Goal: Task Accomplishment & Management: Use online tool/utility

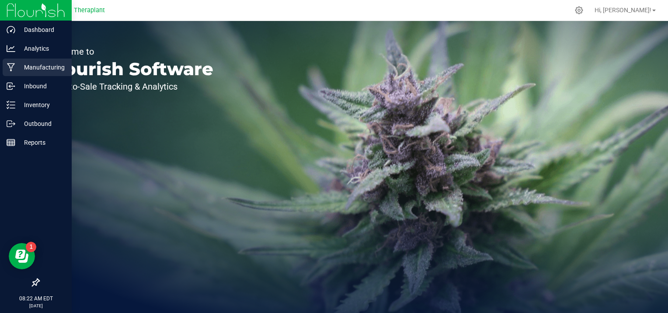
click at [14, 65] on icon at bounding box center [11, 67] width 8 height 9
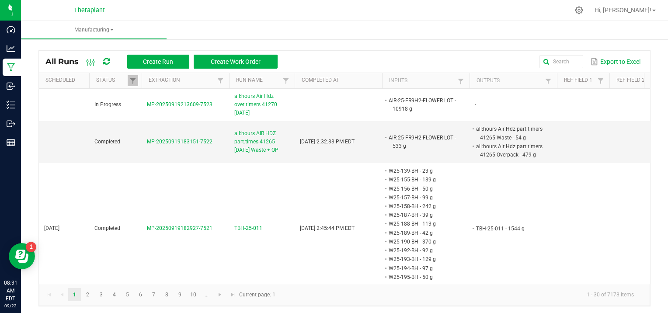
click at [454, 298] on kendo-pager-info "1 - 30 of 7178 items" at bounding box center [461, 295] width 360 height 14
click at [167, 63] on span "Create Run" at bounding box center [158, 61] width 30 height 7
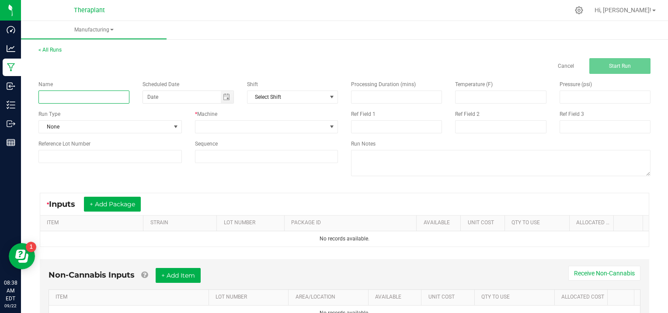
click at [77, 94] on input at bounding box center [83, 96] width 91 height 13
click at [224, 52] on div "< All Runs Cancel Start Run" at bounding box center [344, 60] width 612 height 28
click at [80, 95] on input at bounding box center [83, 96] width 91 height 13
type input "IXPR25-027"
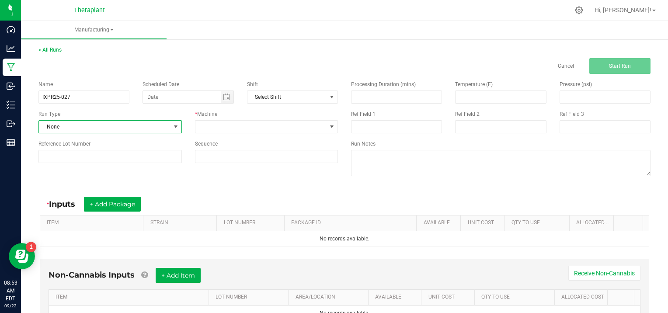
click at [173, 126] on span at bounding box center [175, 126] width 7 height 7
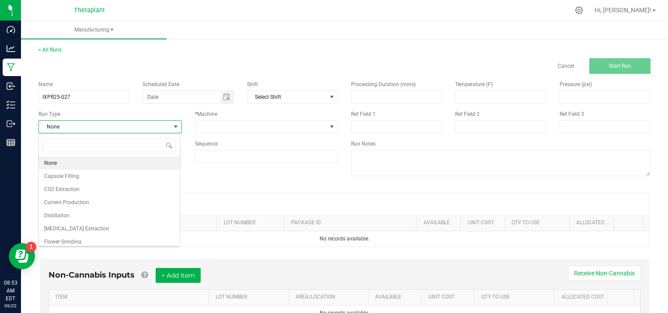
scroll to position [13, 141]
click at [101, 225] on li "[MEDICAL_DATA] Extraction" at bounding box center [109, 228] width 141 height 13
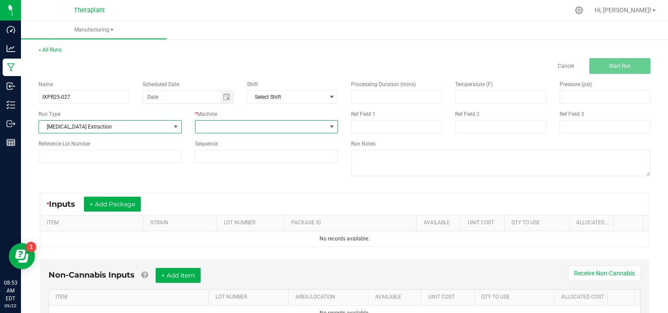
click at [328, 124] on span at bounding box center [331, 126] width 7 height 7
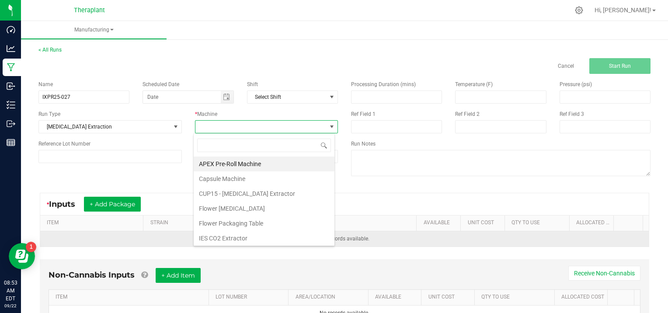
click at [250, 238] on li "IES CO2 Extractor" at bounding box center [264, 238] width 141 height 15
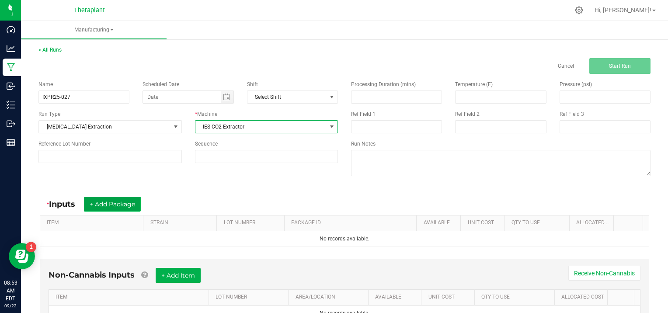
click at [124, 200] on button "+ Add Package" at bounding box center [112, 204] width 57 height 15
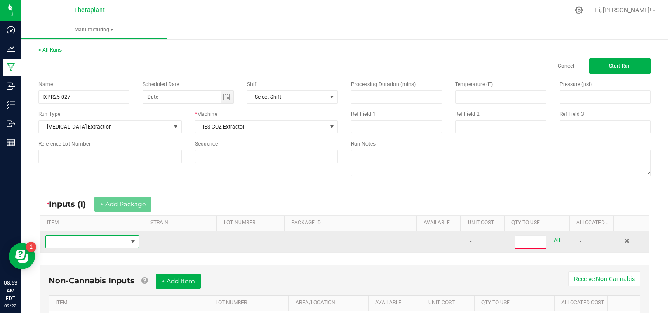
click at [59, 239] on span "NO DATA FOUND" at bounding box center [87, 242] width 82 height 12
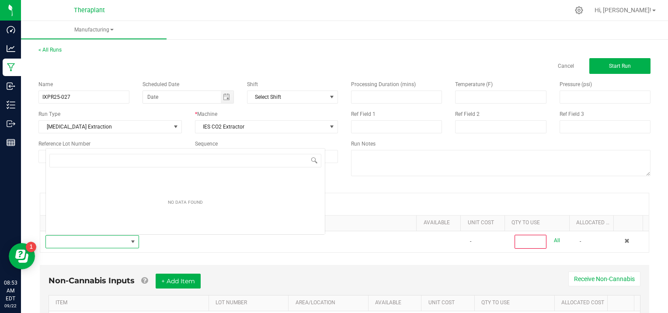
scroll to position [13, 90]
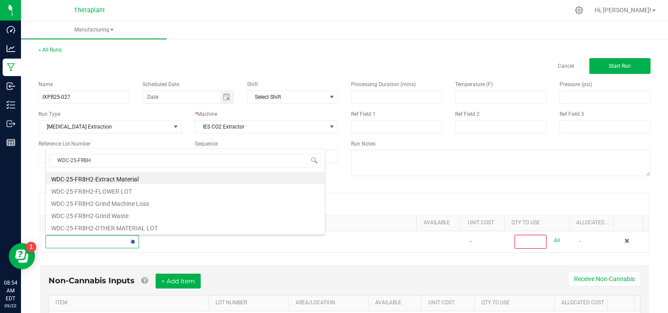
type input "WDC-25-FR8H2"
click at [108, 226] on li "WDC-25-FR8H2-OTHER MATERIAL LOT" at bounding box center [185, 227] width 279 height 12
type input "0"
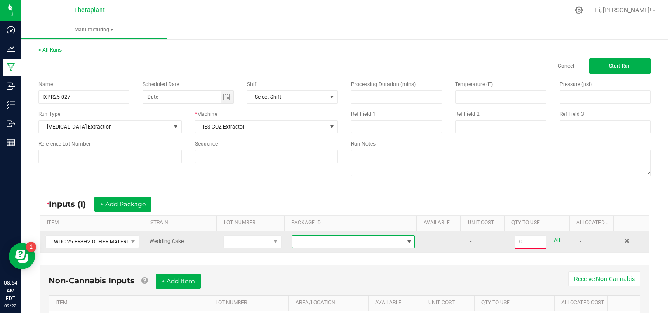
click at [406, 239] on span "NO DATA FOUND" at bounding box center [409, 241] width 7 height 7
click at [624, 240] on span at bounding box center [626, 240] width 5 height 5
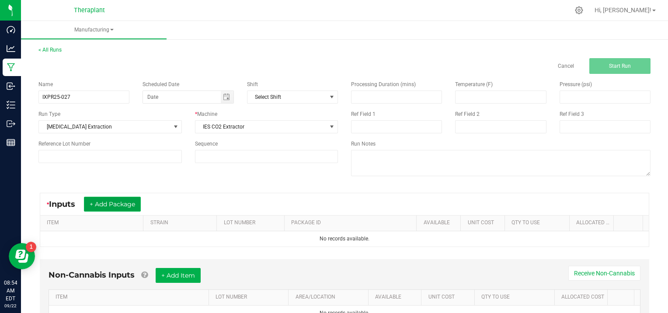
click at [114, 198] on button "+ Add Package" at bounding box center [112, 204] width 57 height 15
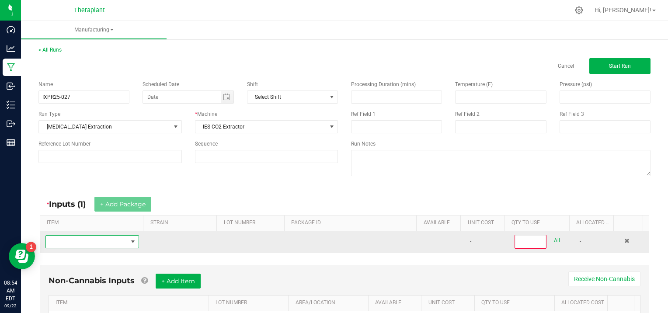
click at [67, 244] on span "NO DATA FOUND" at bounding box center [87, 242] width 82 height 12
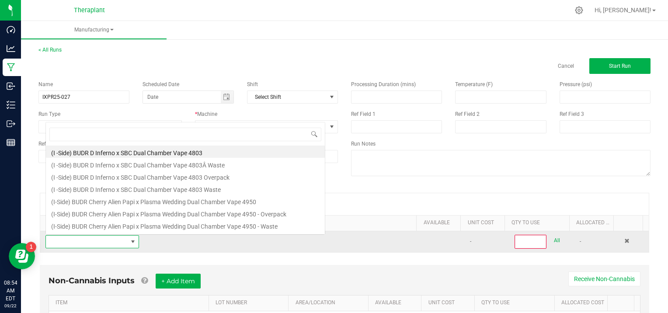
scroll to position [13, 90]
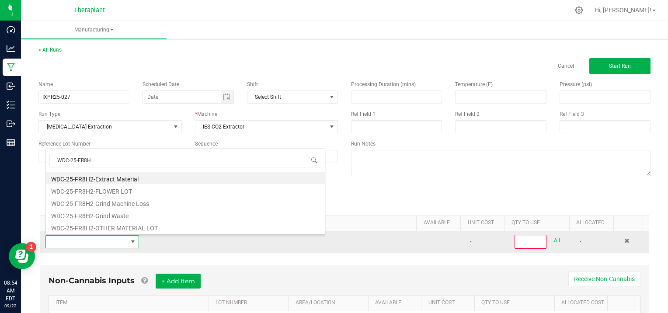
type input "WDC-25-FR8H2"
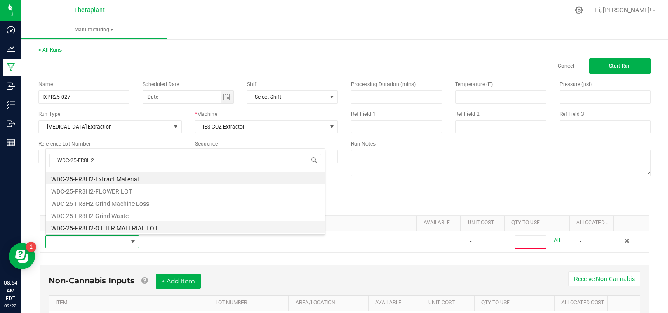
click at [140, 231] on li "WDC-25-FR8H2-OTHER MATERIAL LOT" at bounding box center [185, 227] width 279 height 12
type input "0"
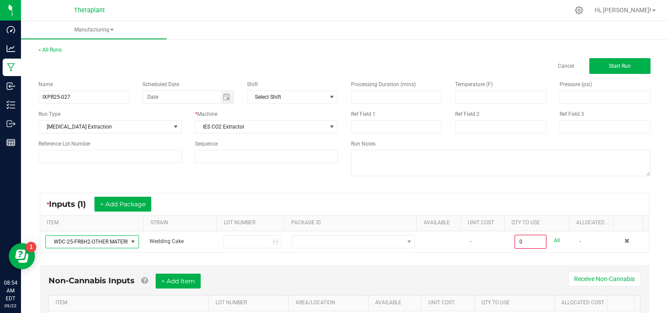
click at [140, 231] on td "WDC-25-FR8H2-OTHER MATERIAL LOT" at bounding box center [92, 241] width 104 height 21
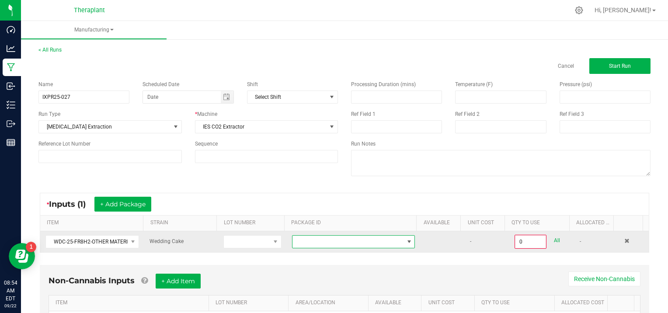
click at [406, 239] on span "NO DATA FOUND" at bounding box center [409, 241] width 7 height 7
click at [624, 239] on span at bounding box center [626, 240] width 5 height 5
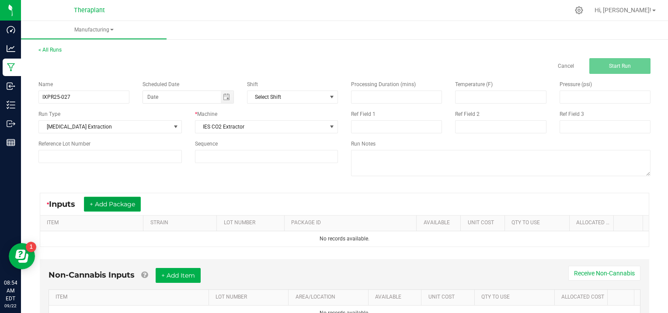
click at [112, 204] on button "+ Add Package" at bounding box center [112, 204] width 57 height 15
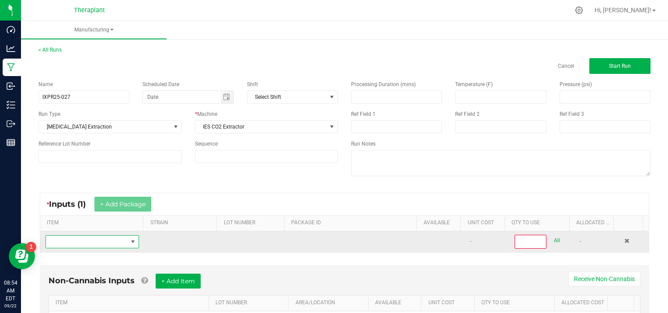
click at [78, 243] on span "NO DATA FOUND" at bounding box center [87, 242] width 82 height 12
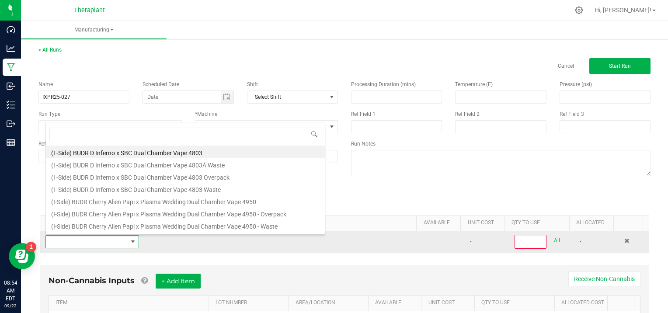
scroll to position [13, 90]
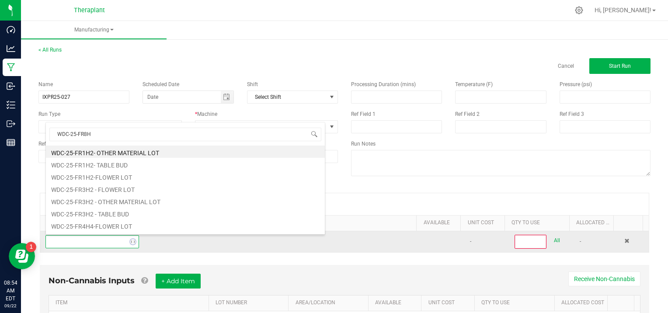
type input "WDC-25-FR8H2"
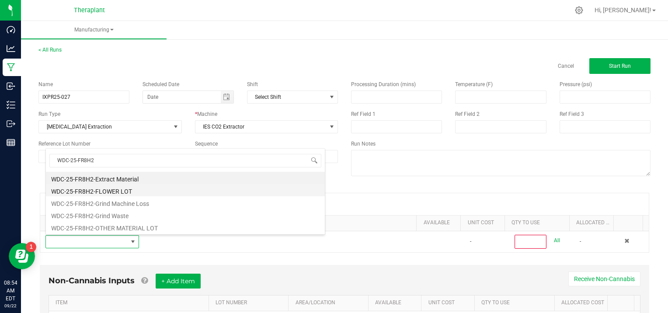
click at [133, 189] on li "WDC-25-FR8H2-FLOWER LOT" at bounding box center [185, 190] width 279 height 12
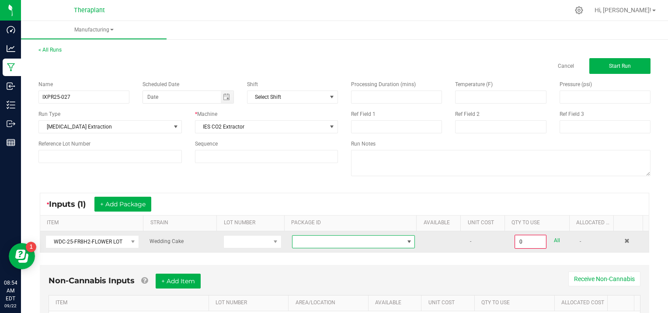
click at [406, 240] on span at bounding box center [409, 241] width 7 height 7
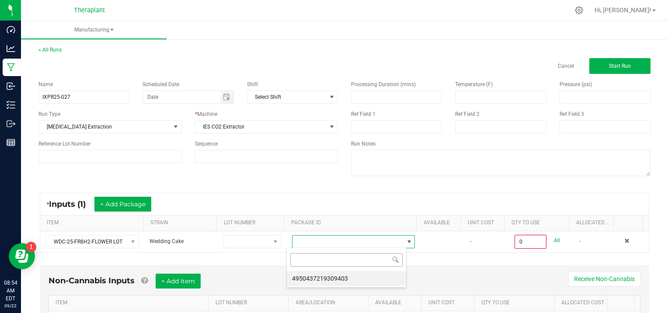
scroll to position [13, 120]
drag, startPoint x: 358, startPoint y: 280, endPoint x: 362, endPoint y: 275, distance: 5.9
click at [359, 280] on li "4950437219309403" at bounding box center [346, 278] width 119 height 15
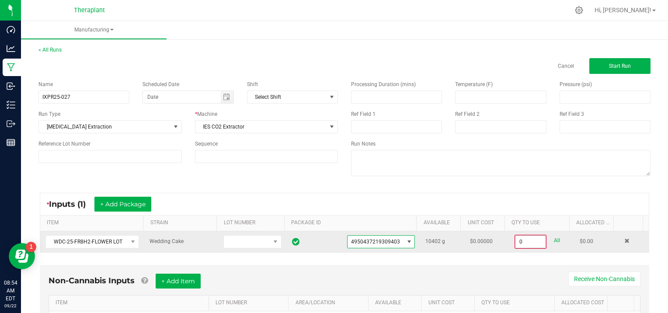
click at [531, 239] on input "0" at bounding box center [530, 242] width 30 height 12
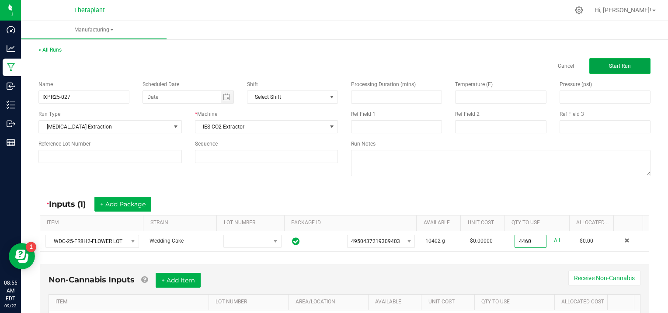
type input "4460.0000 g"
click at [629, 68] on button "Start Run" at bounding box center [619, 66] width 61 height 16
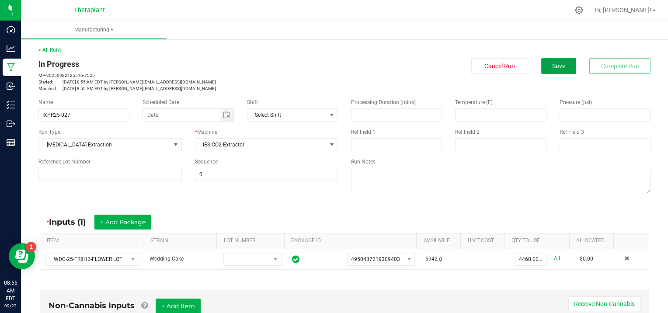
click at [552, 66] on span "Save" at bounding box center [558, 65] width 13 height 7
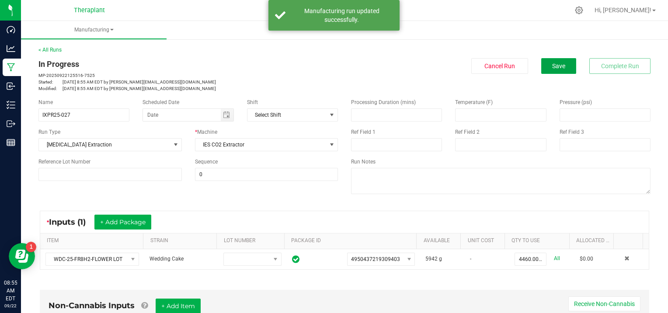
click at [552, 66] on span "Save" at bounding box center [558, 65] width 13 height 7
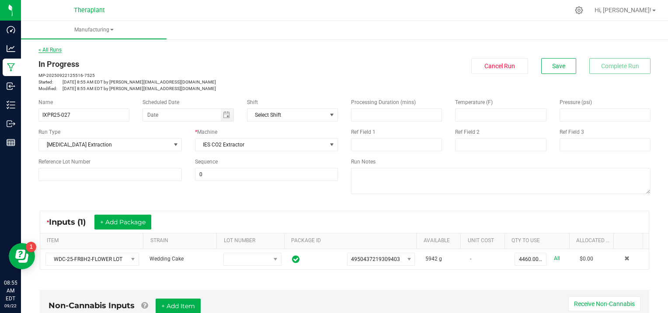
click at [56, 50] on link "< All Runs" at bounding box center [49, 50] width 23 height 6
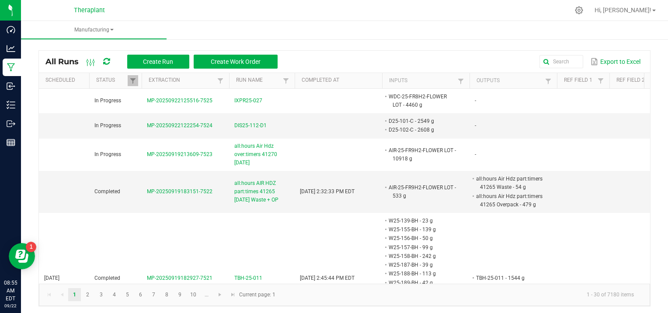
scroll to position [87, 0]
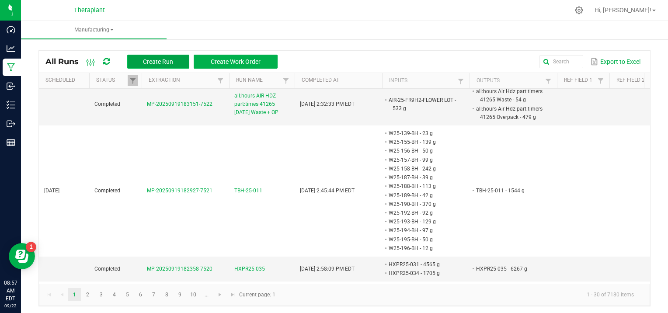
click at [168, 63] on span "Create Run" at bounding box center [158, 61] width 30 height 7
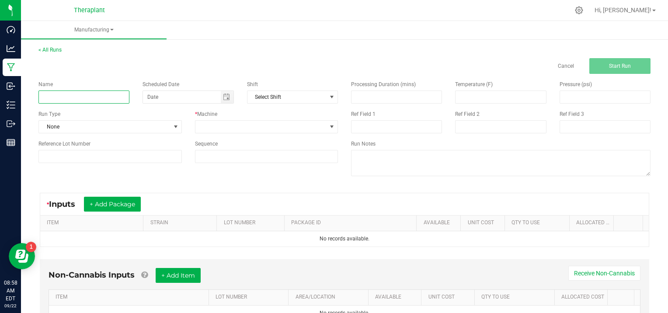
click at [60, 93] on input at bounding box center [83, 96] width 91 height 13
type input "HPEN25-017-T"
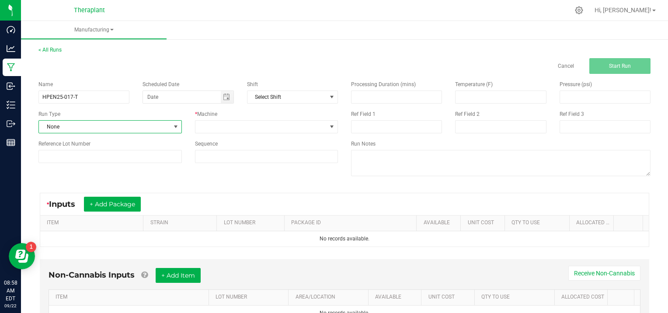
click at [173, 123] on span at bounding box center [175, 126] width 7 height 7
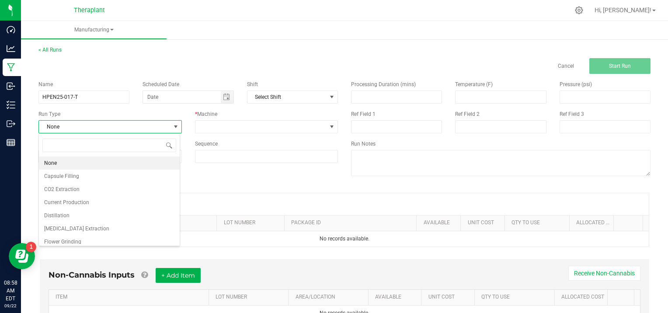
scroll to position [13, 141]
click at [94, 226] on li "[MEDICAL_DATA] Extraction" at bounding box center [109, 228] width 141 height 13
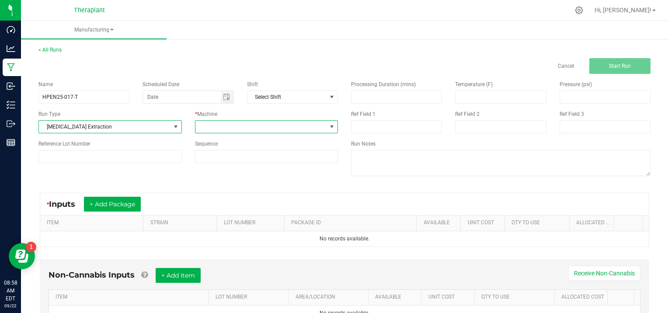
click at [332, 124] on span at bounding box center [331, 126] width 7 height 7
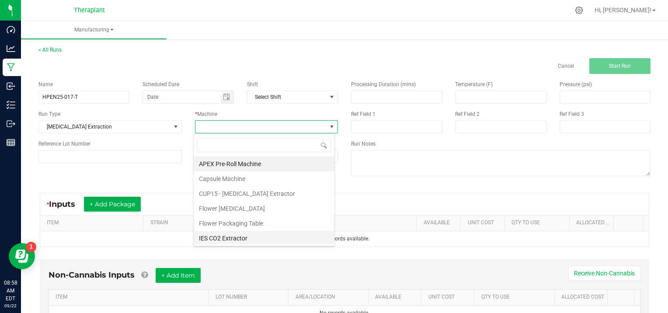
click at [250, 239] on li "IES CO2 Extractor" at bounding box center [264, 238] width 141 height 15
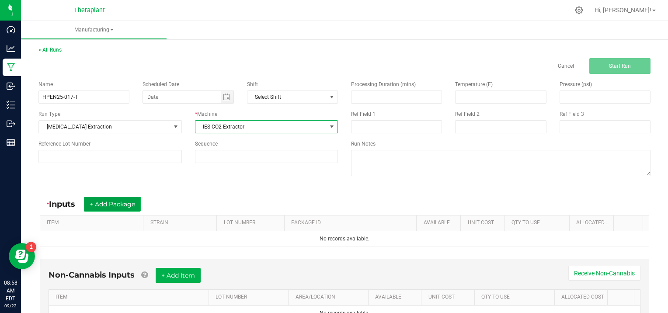
click at [133, 208] on button "+ Add Package" at bounding box center [112, 204] width 57 height 15
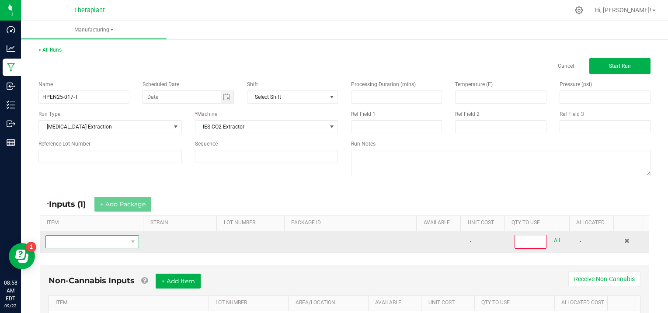
click at [84, 238] on span "NO DATA FOUND" at bounding box center [87, 242] width 82 height 12
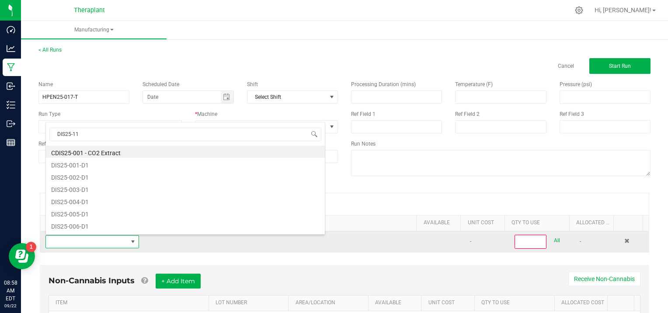
scroll to position [0, 0]
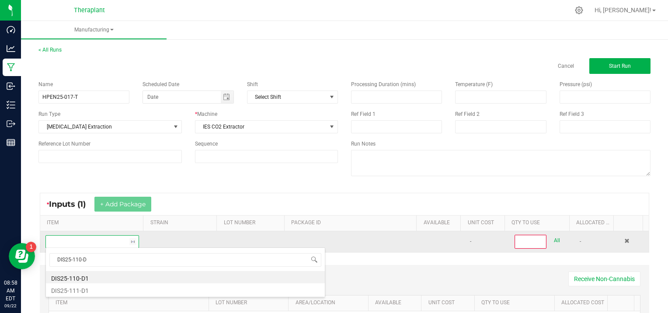
type input "DIS25-110-D1"
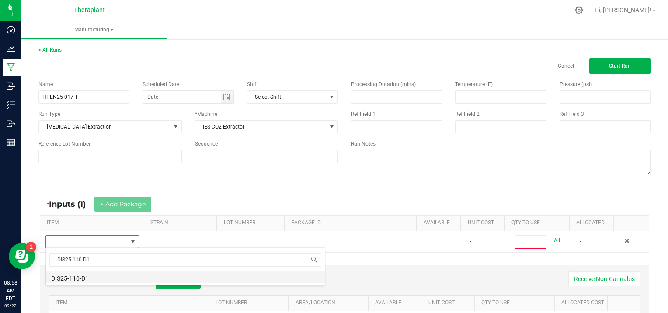
click at [87, 273] on li "DIS25-110-D1" at bounding box center [185, 277] width 279 height 12
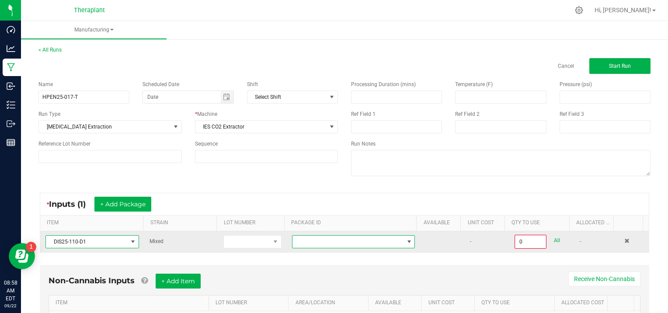
click at [406, 240] on span at bounding box center [409, 241] width 7 height 7
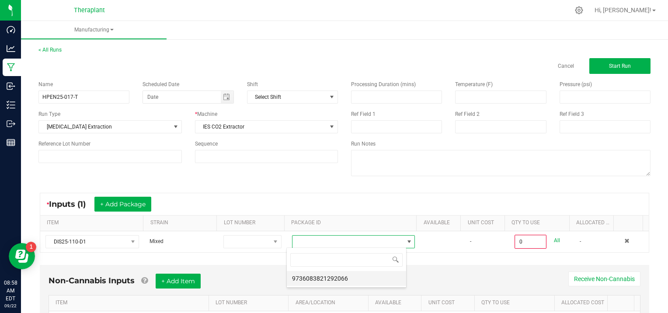
scroll to position [13, 120]
click at [365, 275] on li "9736083821292066" at bounding box center [346, 278] width 119 height 15
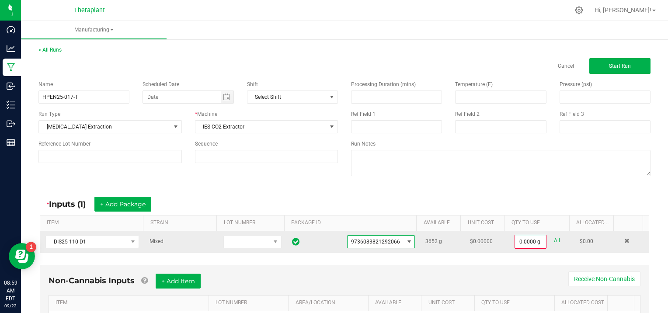
click at [554, 238] on link "All" at bounding box center [557, 241] width 6 height 12
type input "3652.0000 g"
click at [104, 205] on button "+ Add Package" at bounding box center [122, 204] width 57 height 15
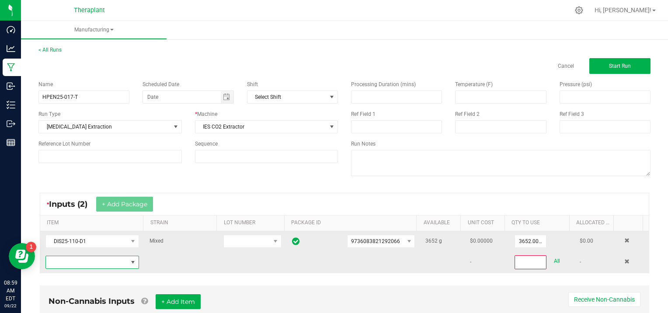
click at [70, 262] on span "NO DATA FOUND" at bounding box center [87, 262] width 82 height 12
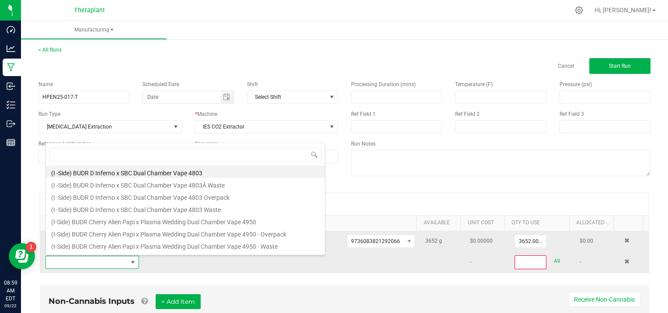
scroll to position [13, 90]
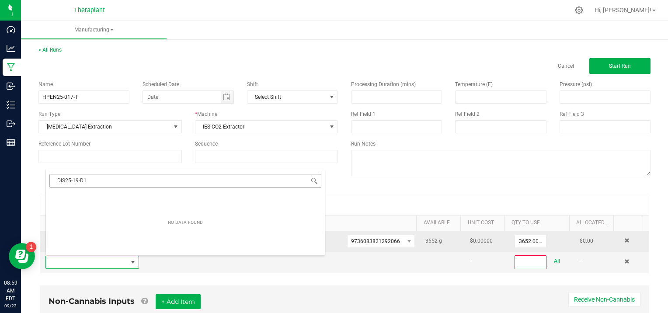
click at [75, 179] on input "DIS25-19-D1" at bounding box center [185, 181] width 272 height 14
type input "DIS25-109-D1"
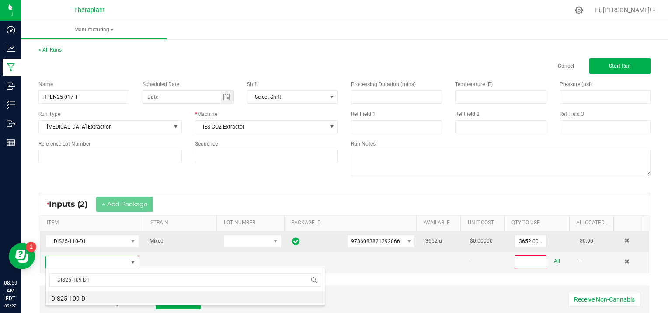
click at [115, 294] on li "DIS25-109-D1" at bounding box center [185, 297] width 279 height 12
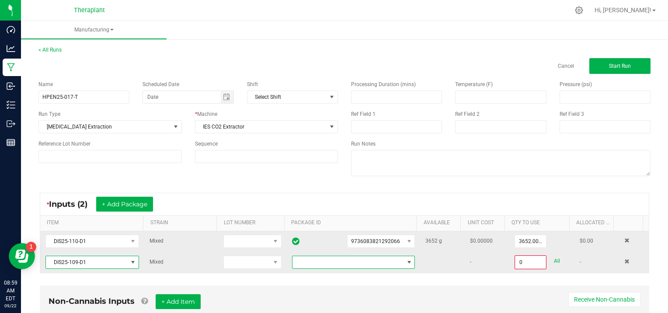
click at [406, 259] on span at bounding box center [409, 262] width 7 height 7
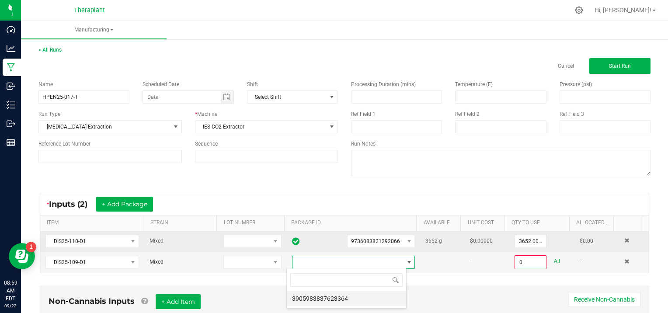
scroll to position [13, 120]
click at [364, 297] on li "3905983837623364" at bounding box center [346, 298] width 119 height 15
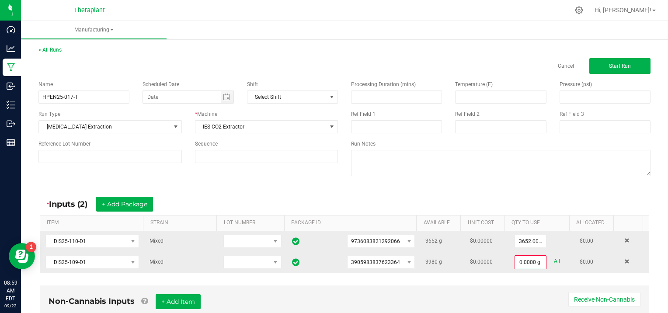
click at [554, 260] on link "All" at bounding box center [557, 261] width 6 height 12
type input "3980.0000 g"
click at [615, 63] on span "Start Run" at bounding box center [620, 66] width 22 height 6
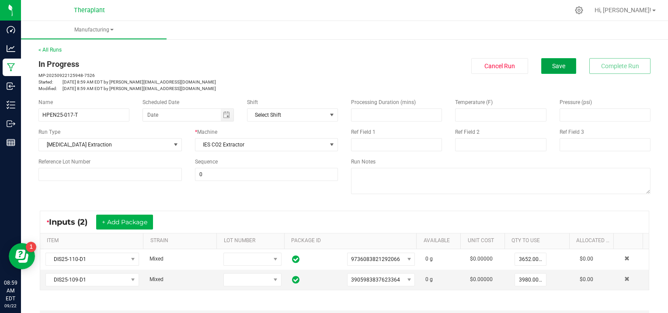
click at [554, 68] on span "Save" at bounding box center [558, 65] width 13 height 7
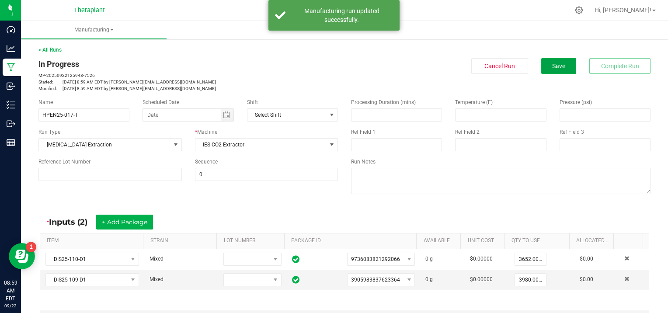
click at [555, 66] on span "Save" at bounding box center [558, 65] width 13 height 7
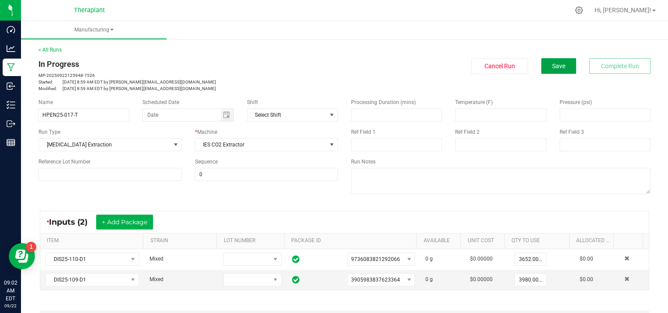
click at [545, 69] on button "Save" at bounding box center [558, 66] width 35 height 16
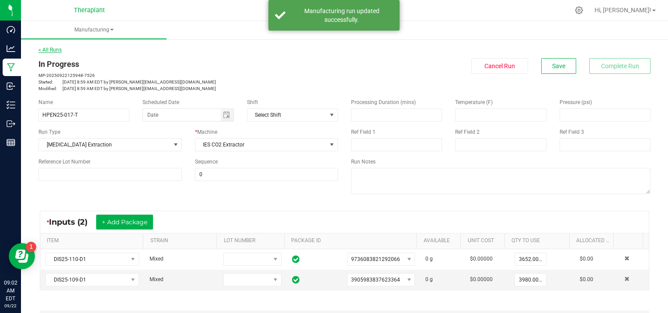
click at [52, 49] on link "< All Runs" at bounding box center [49, 50] width 23 height 6
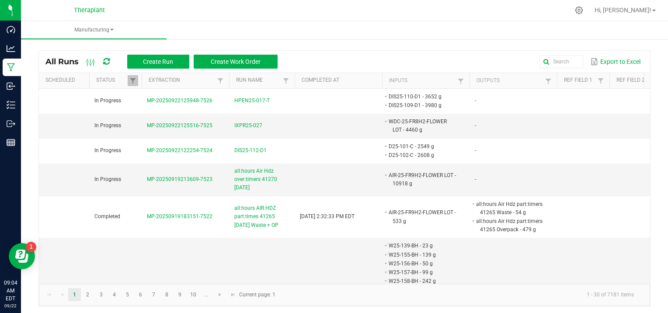
click at [455, 311] on div "All Runs Create Run Create Work Order Export to Excel Scheduled Status Extracti…" at bounding box center [344, 176] width 647 height 278
click at [439, 303] on kendo-pager "1 2 3 4 5 6 7 8 9 10 ... 1 - 30 of 7181 items Current page: 1" at bounding box center [344, 295] width 611 height 22
click at [440, 296] on kendo-pager-info "1 - 30 of 7181 items" at bounding box center [461, 295] width 360 height 14
click at [411, 300] on kendo-pager-info "1 - 30 of 7181 items" at bounding box center [461, 295] width 360 height 14
